Goal: Transaction & Acquisition: Purchase product/service

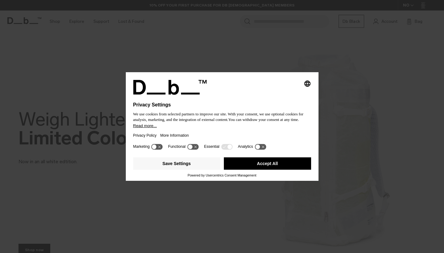
click at [341, 70] on div "Selecting an option will immediately change the language Privacy Settings We us…" at bounding box center [222, 126] width 444 height 253
click at [229, 169] on button "Accept All" at bounding box center [267, 163] width 87 height 12
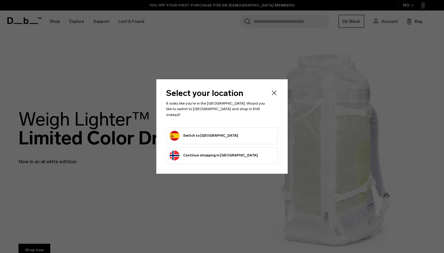
click at [275, 96] on icon "Close" at bounding box center [273, 92] width 7 height 7
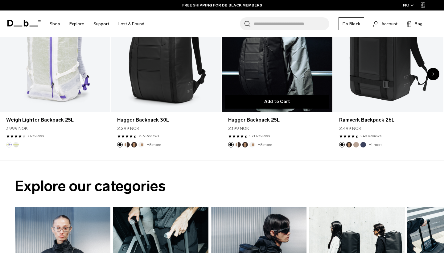
scroll to position [281, 0]
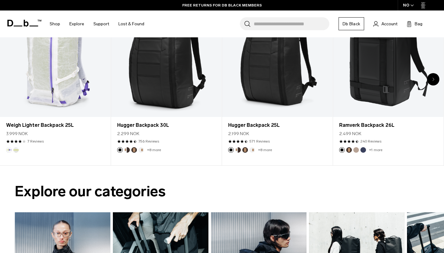
click at [353, 25] on link "Db Black" at bounding box center [351, 23] width 26 height 13
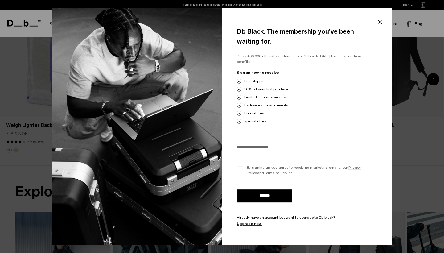
click at [381, 25] on button "Close" at bounding box center [380, 21] width 8 height 13
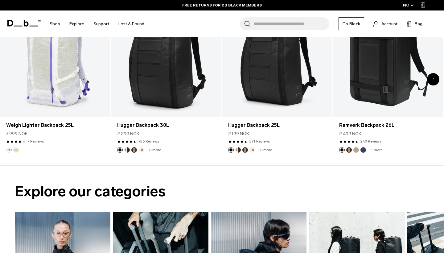
click at [411, 5] on icon "button" at bounding box center [411, 5] width 3 height 2
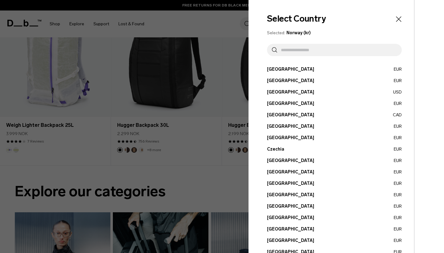
click at [309, 48] on input "text" at bounding box center [337, 50] width 120 height 12
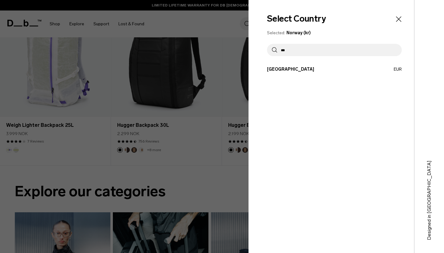
type input "***"
click at [297, 68] on button "Spain EUR" at bounding box center [334, 69] width 135 height 6
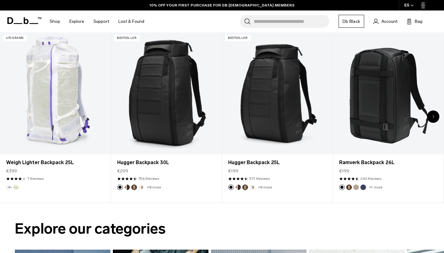
scroll to position [229, 0]
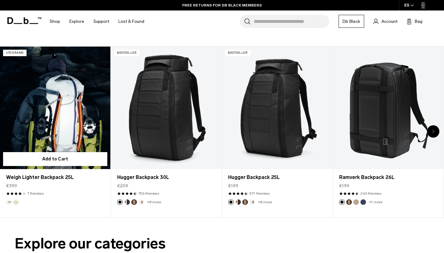
click at [63, 136] on link "Weigh Lighter Backpack 25L" at bounding box center [55, 108] width 110 height 123
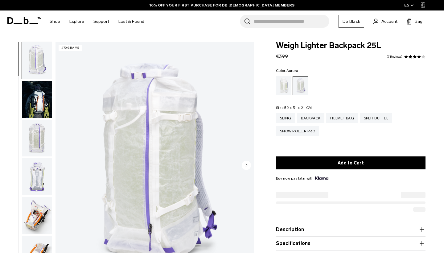
click at [39, 114] on img "button" at bounding box center [37, 99] width 30 height 37
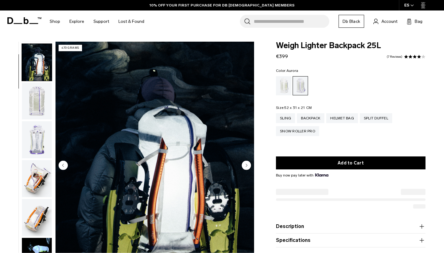
scroll to position [39, 0]
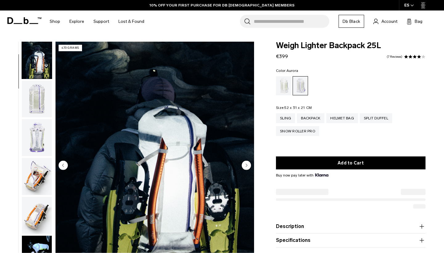
click at [32, 116] on img "button" at bounding box center [37, 98] width 30 height 37
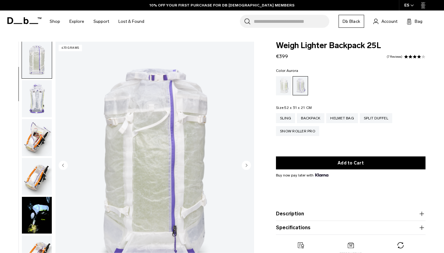
click at [33, 113] on img "button" at bounding box center [37, 98] width 30 height 37
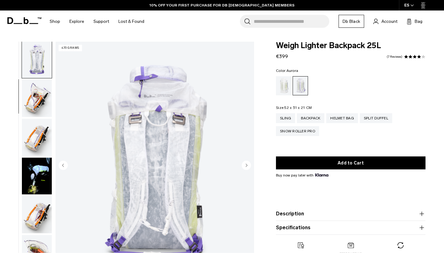
click at [35, 105] on img "button" at bounding box center [37, 98] width 30 height 37
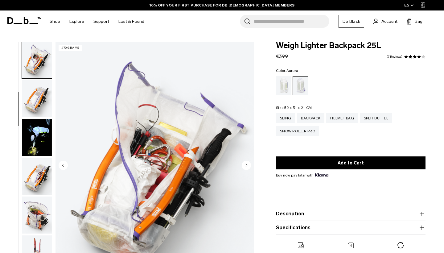
scroll to position [156, 0]
click at [31, 108] on img "button" at bounding box center [37, 98] width 30 height 37
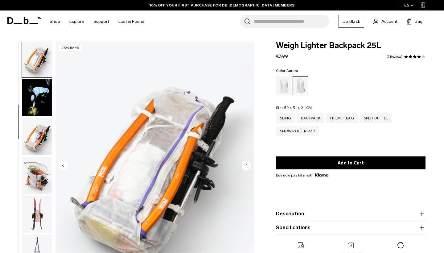
click at [32, 107] on img "button" at bounding box center [37, 97] width 30 height 37
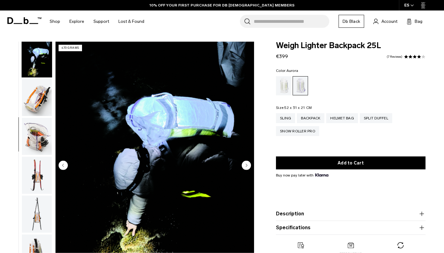
click at [35, 115] on img "button" at bounding box center [37, 97] width 30 height 37
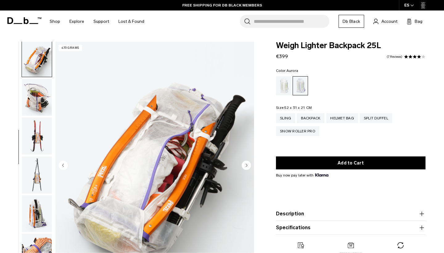
click at [35, 115] on img "button" at bounding box center [37, 97] width 30 height 37
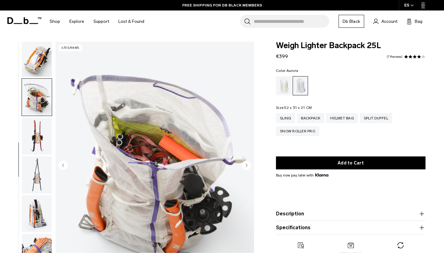
scroll to position [312, 0]
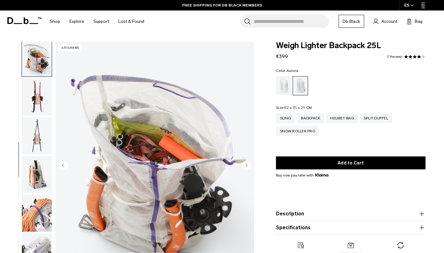
click at [32, 112] on img "button" at bounding box center [37, 96] width 30 height 37
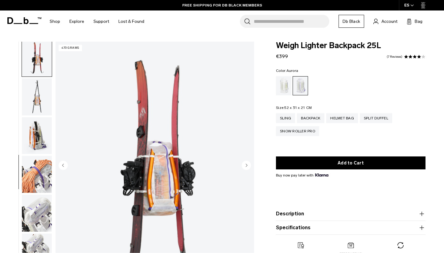
click at [33, 104] on img "button" at bounding box center [37, 96] width 30 height 37
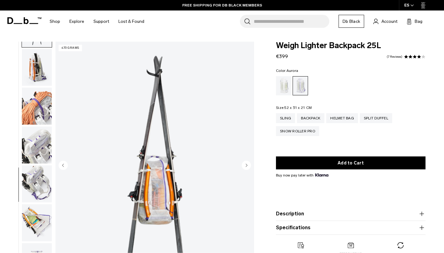
click at [32, 118] on img "button" at bounding box center [37, 106] width 30 height 37
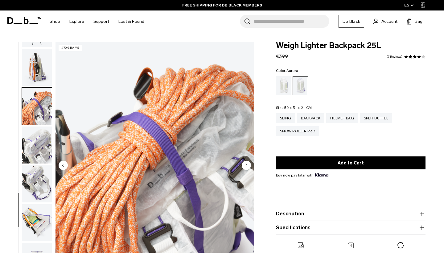
scroll to position [454, 0]
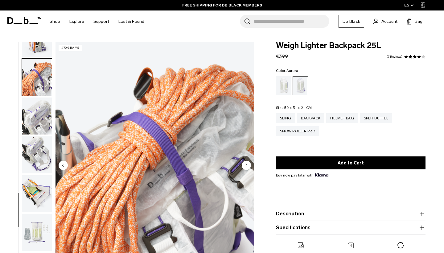
click at [32, 136] on img "button" at bounding box center [37, 154] width 30 height 37
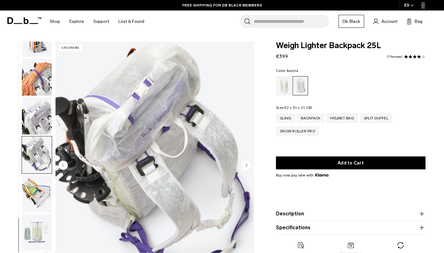
click at [31, 141] on img "button" at bounding box center [37, 154] width 30 height 37
click at [31, 148] on img "button" at bounding box center [37, 154] width 30 height 37
click at [34, 170] on img "button" at bounding box center [37, 154] width 30 height 37
click at [34, 191] on img "button" at bounding box center [37, 193] width 30 height 37
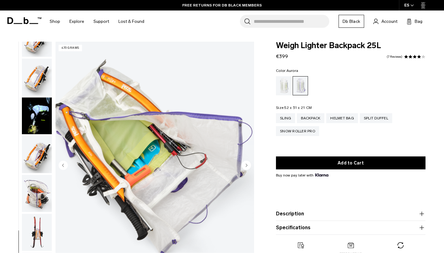
click at [41, 132] on img "button" at bounding box center [37, 115] width 30 height 37
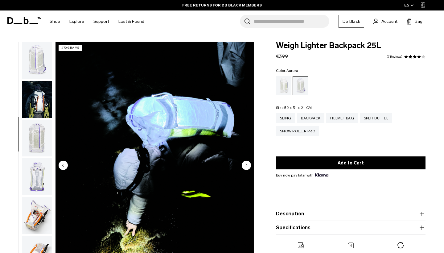
scroll to position [0, 0]
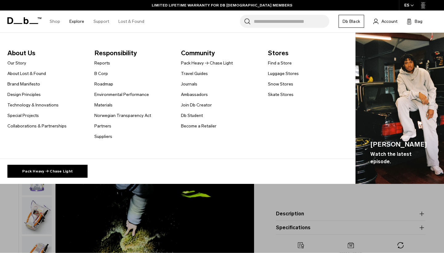
click at [78, 21] on link "Explore" at bounding box center [76, 21] width 15 height 22
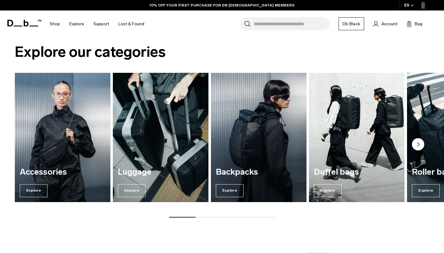
scroll to position [420, 0]
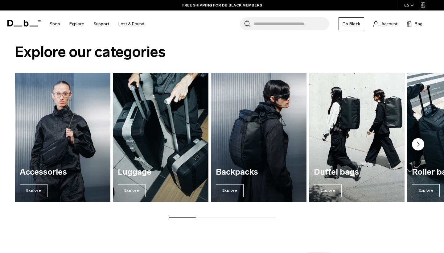
click at [423, 145] on circle "Next slide" at bounding box center [418, 144] width 12 height 12
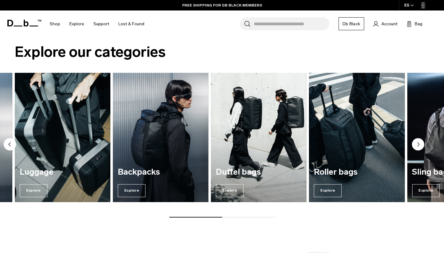
click at [422, 145] on circle "Next slide" at bounding box center [418, 144] width 12 height 12
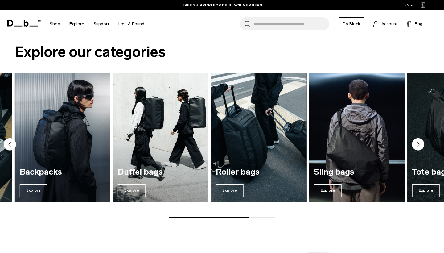
click at [422, 145] on circle "Next slide" at bounding box center [418, 144] width 12 height 12
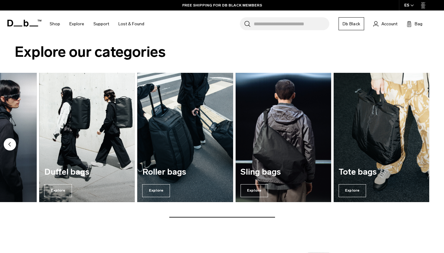
click at [422, 145] on img "7 / 7" at bounding box center [381, 137] width 96 height 129
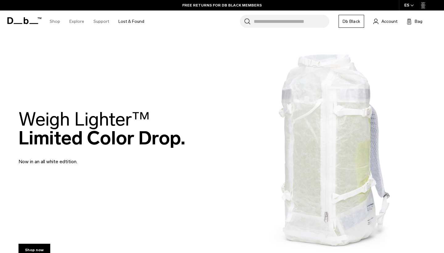
scroll to position [0, 0]
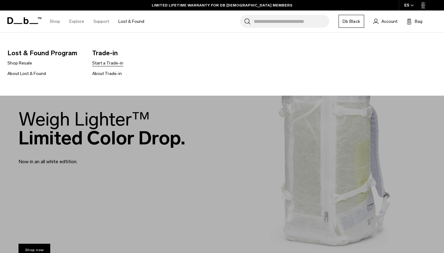
click at [113, 63] on link "Start a Trade-in" at bounding box center [107, 63] width 31 height 6
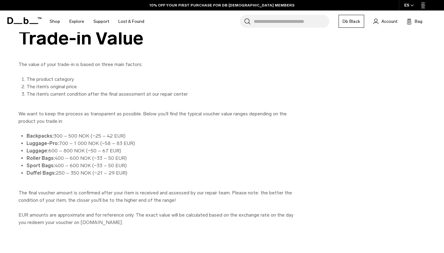
scroll to position [76, 0]
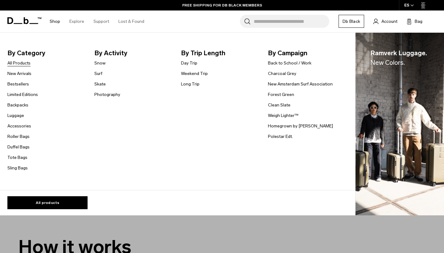
click at [20, 62] on link "All Products" at bounding box center [18, 63] width 23 height 6
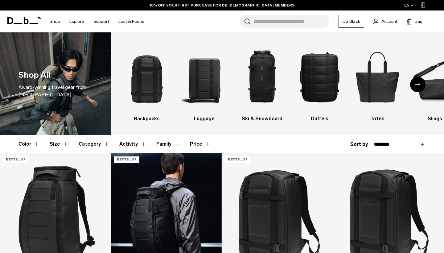
scroll to position [74, 0]
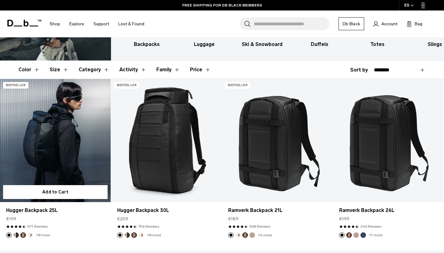
click at [74, 161] on link "Hugger Backpack 25L" at bounding box center [55, 140] width 111 height 123
